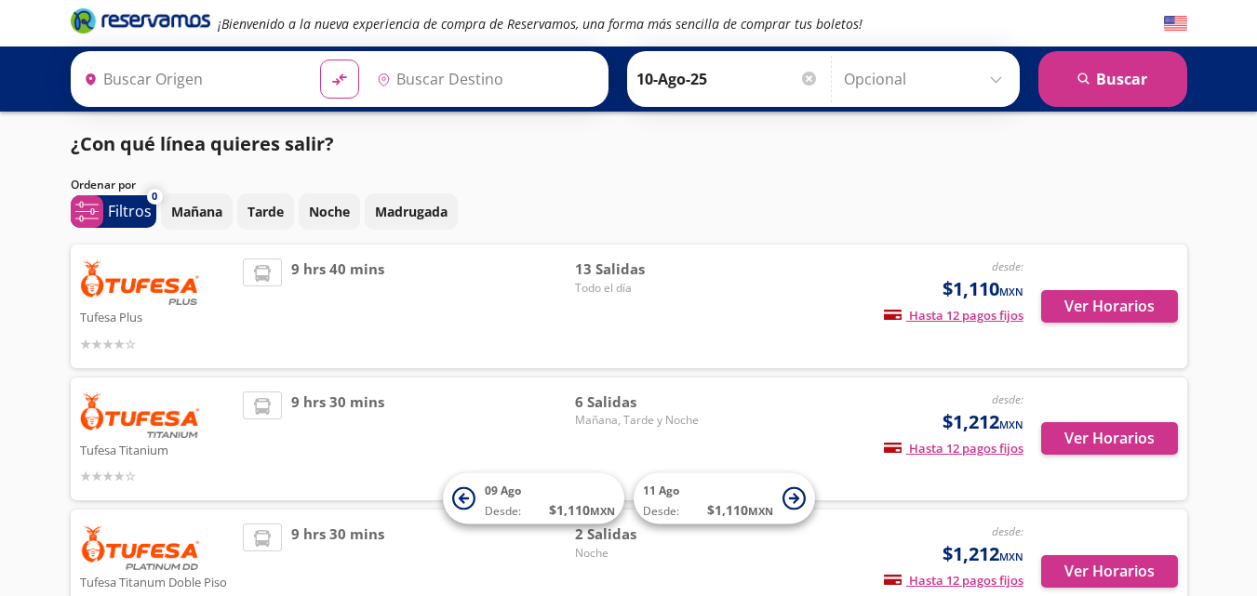
type input "Mexicali, [GEOGRAPHIC_DATA][US_STATE]"
type input "Hermosillo, [GEOGRAPHIC_DATA]"
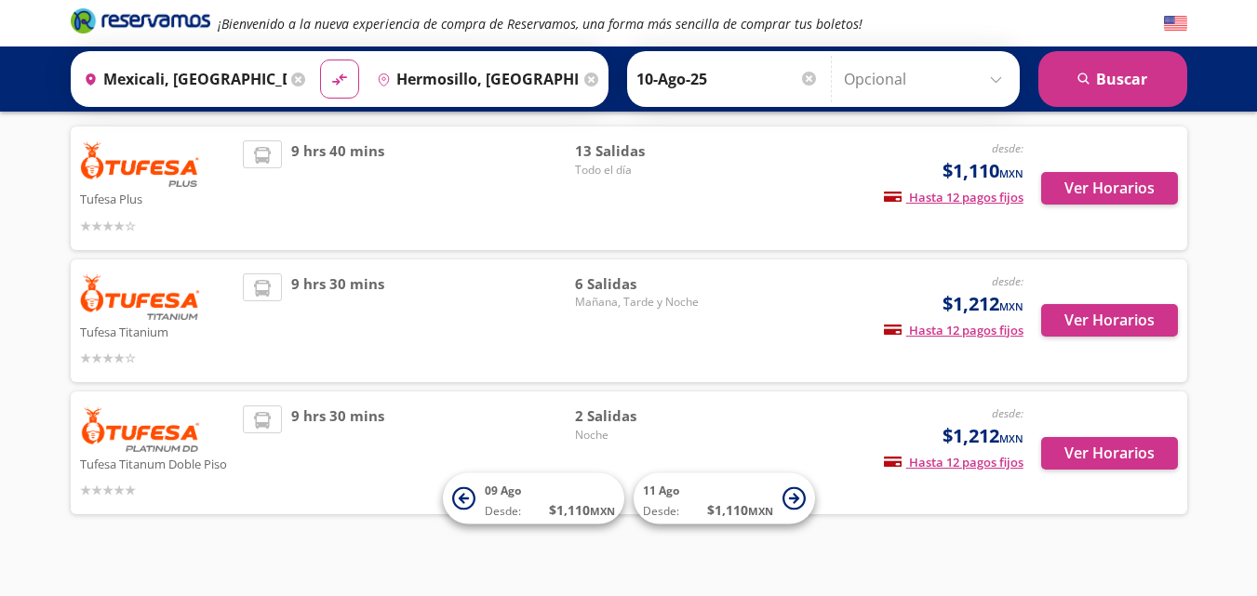
scroll to position [139, 0]
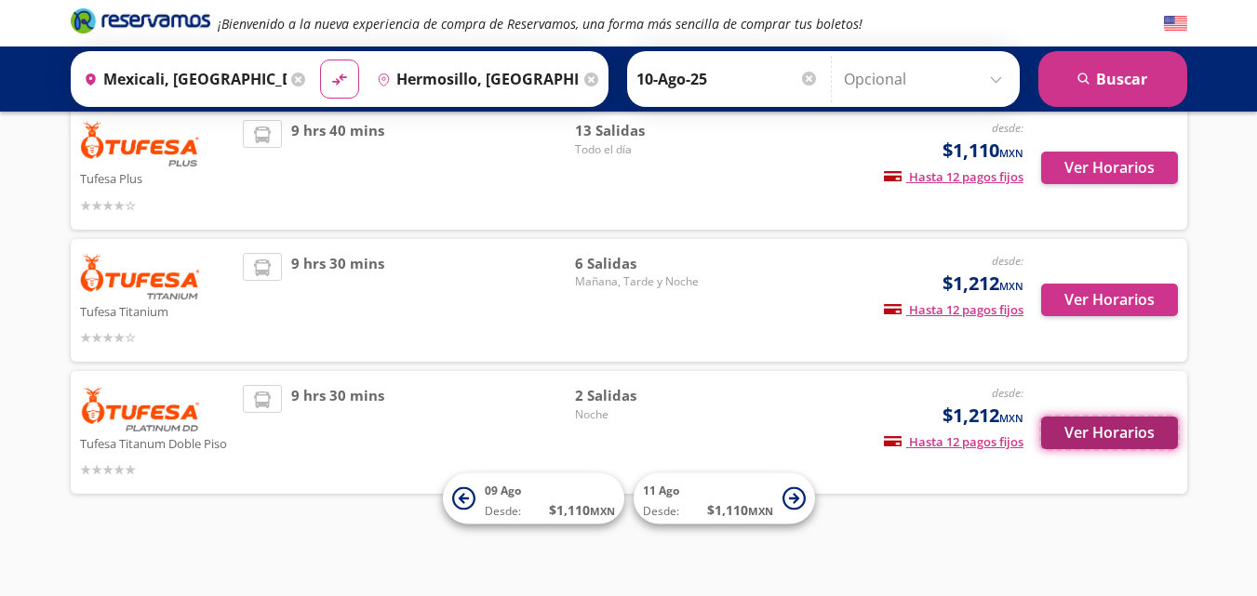
click at [1110, 445] on button "Ver Horarios" at bounding box center [1109, 433] width 137 height 33
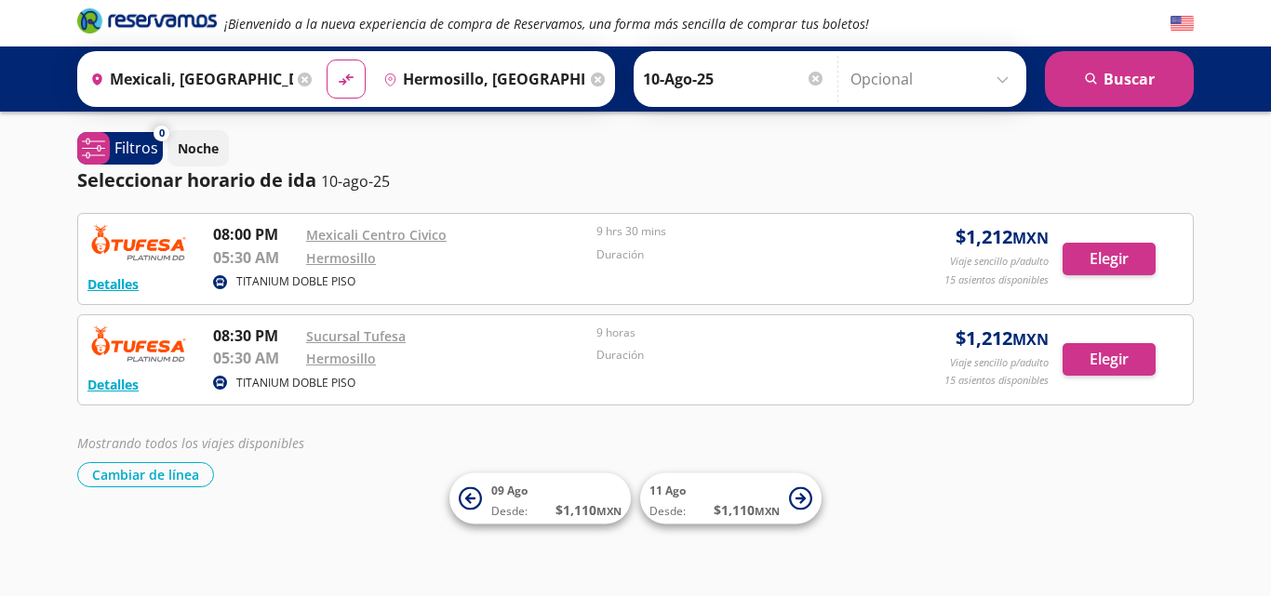
click at [140, 275] on div "Detalles" at bounding box center [143, 284] width 112 height 22
click at [130, 284] on button "Detalles" at bounding box center [112, 284] width 51 height 20
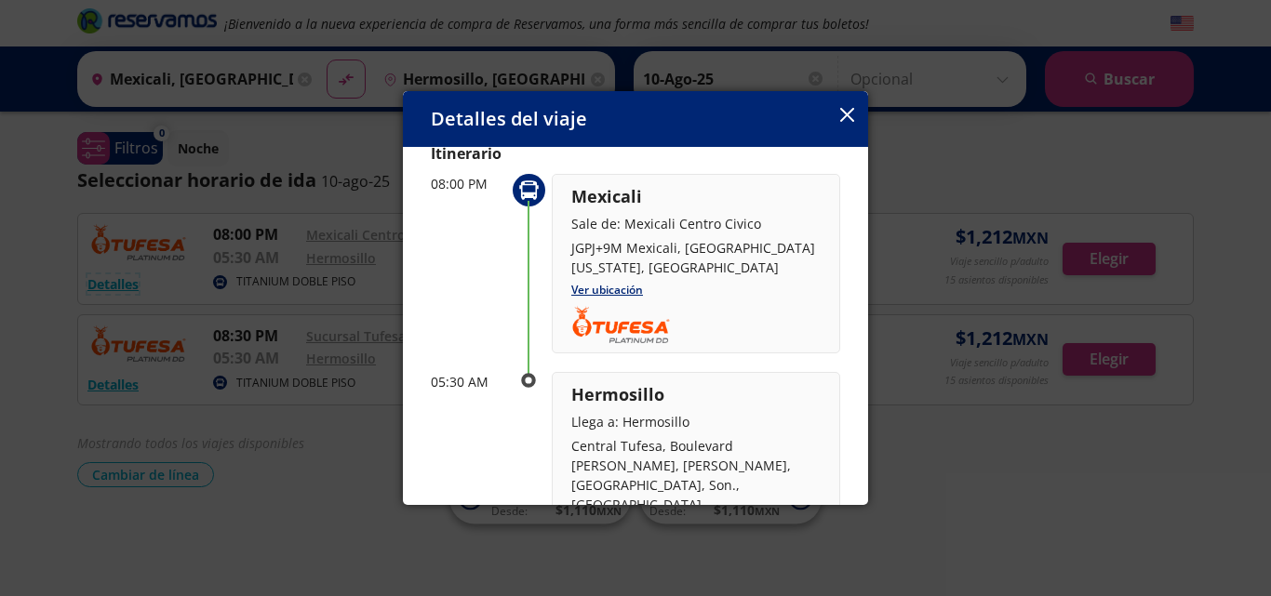
scroll to position [77, 0]
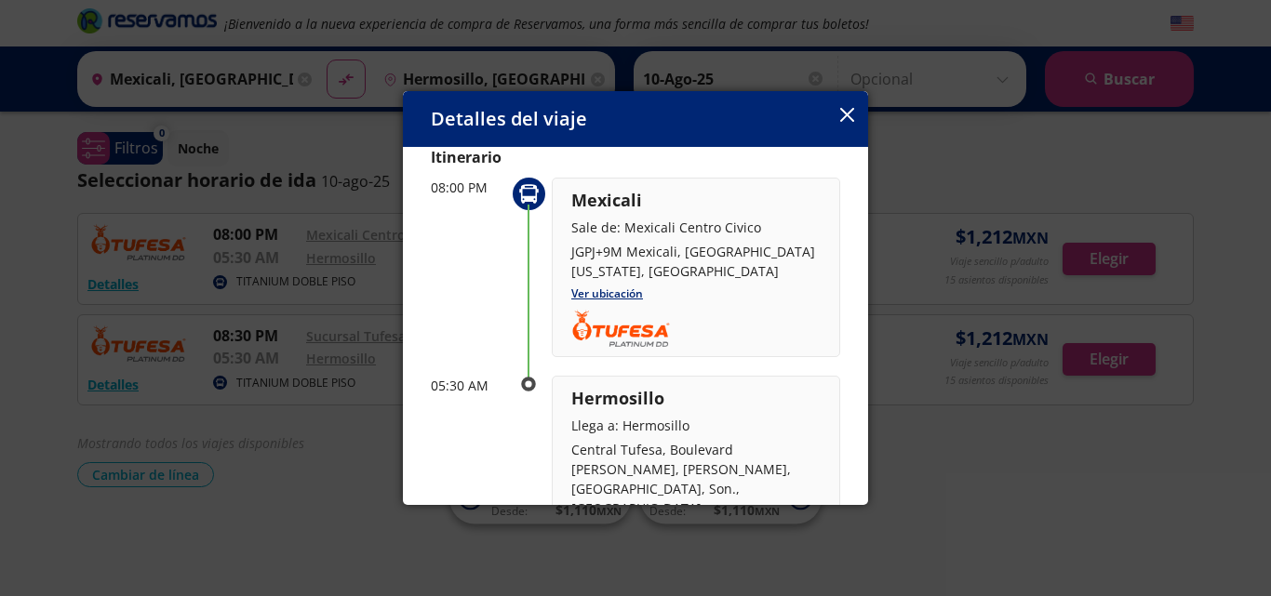
click at [861, 115] on div "Detalles del viaje" at bounding box center [635, 119] width 465 height 56
click at [855, 108] on div "Detalles del viaje" at bounding box center [635, 119] width 465 height 56
click at [846, 110] on icon "button" at bounding box center [847, 115] width 14 height 14
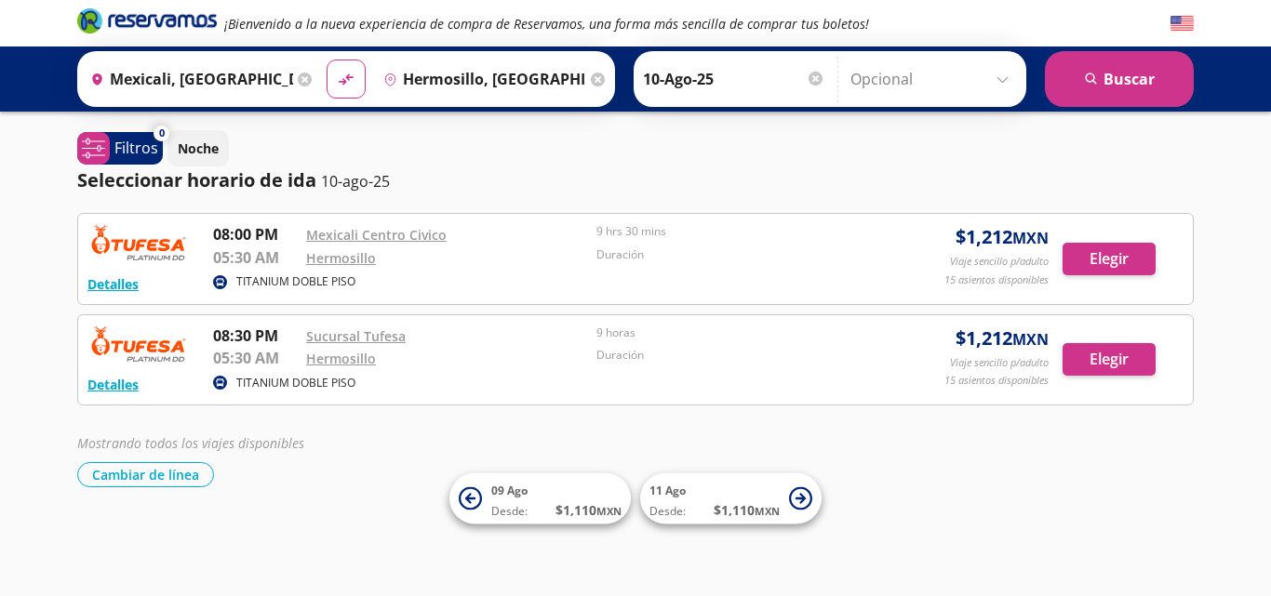
click at [382, 285] on div "TITANIUM DOBLE PISO" at bounding box center [544, 284] width 663 height 22
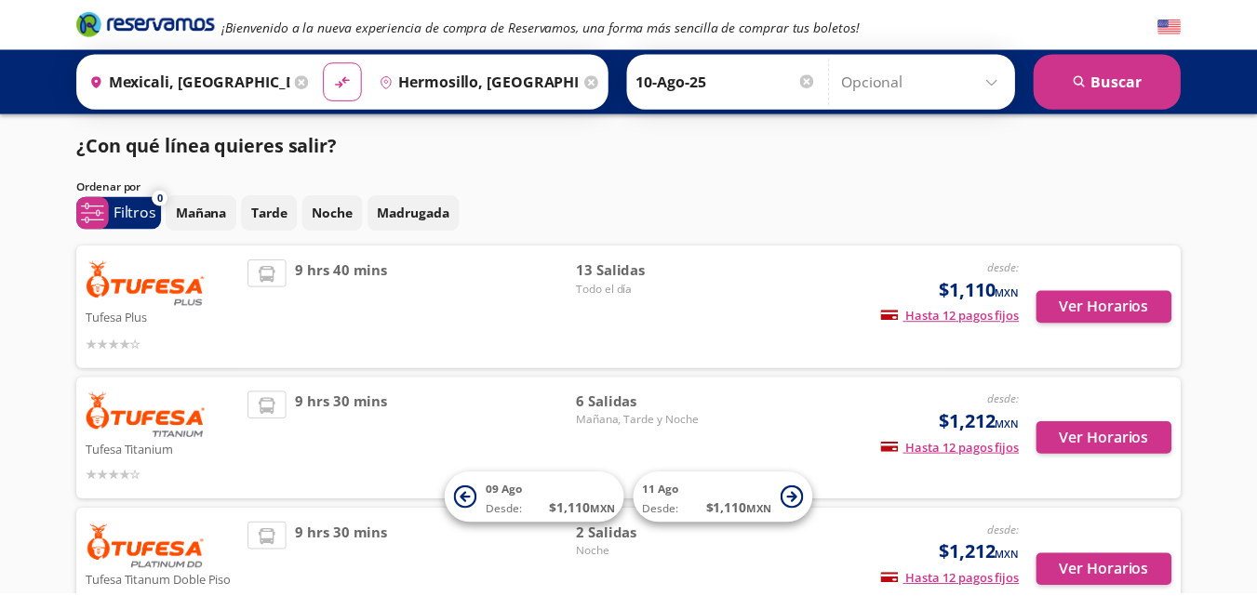
scroll to position [139, 0]
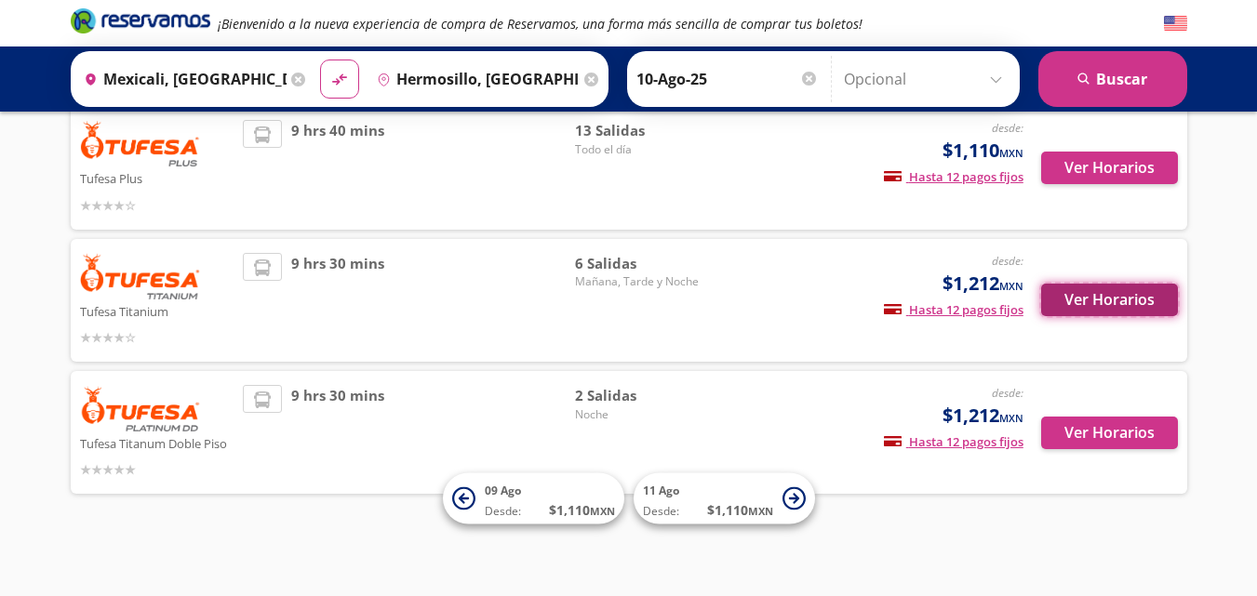
click at [1046, 296] on button "Ver Horarios" at bounding box center [1109, 300] width 137 height 33
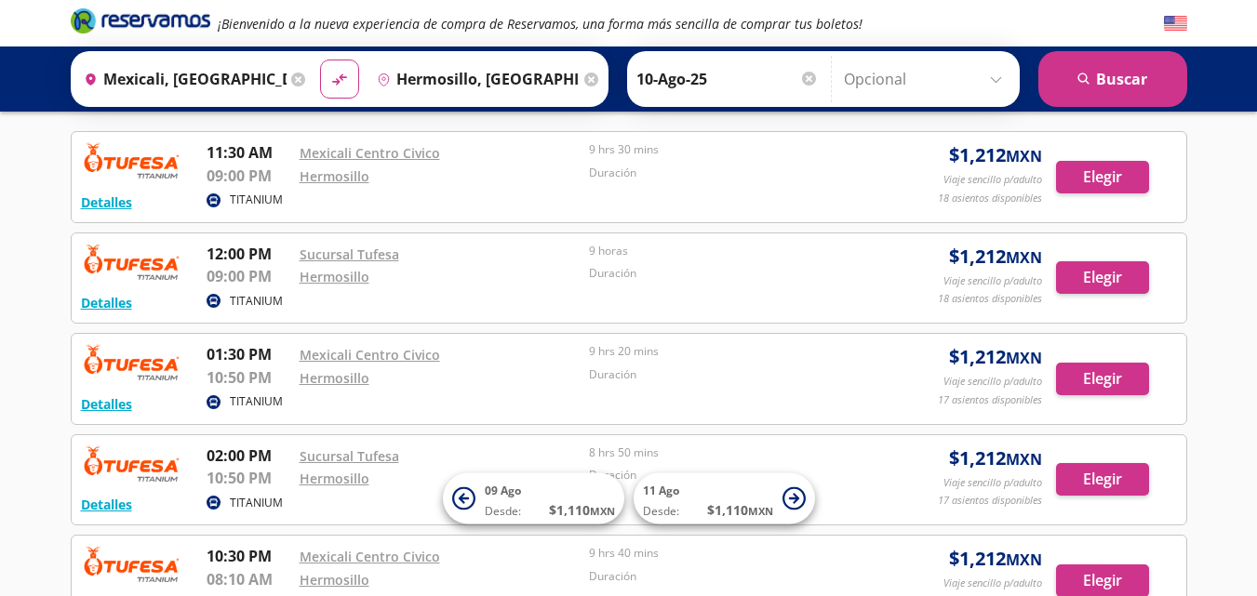
scroll to position [80, 0]
